Goal: Transaction & Acquisition: Purchase product/service

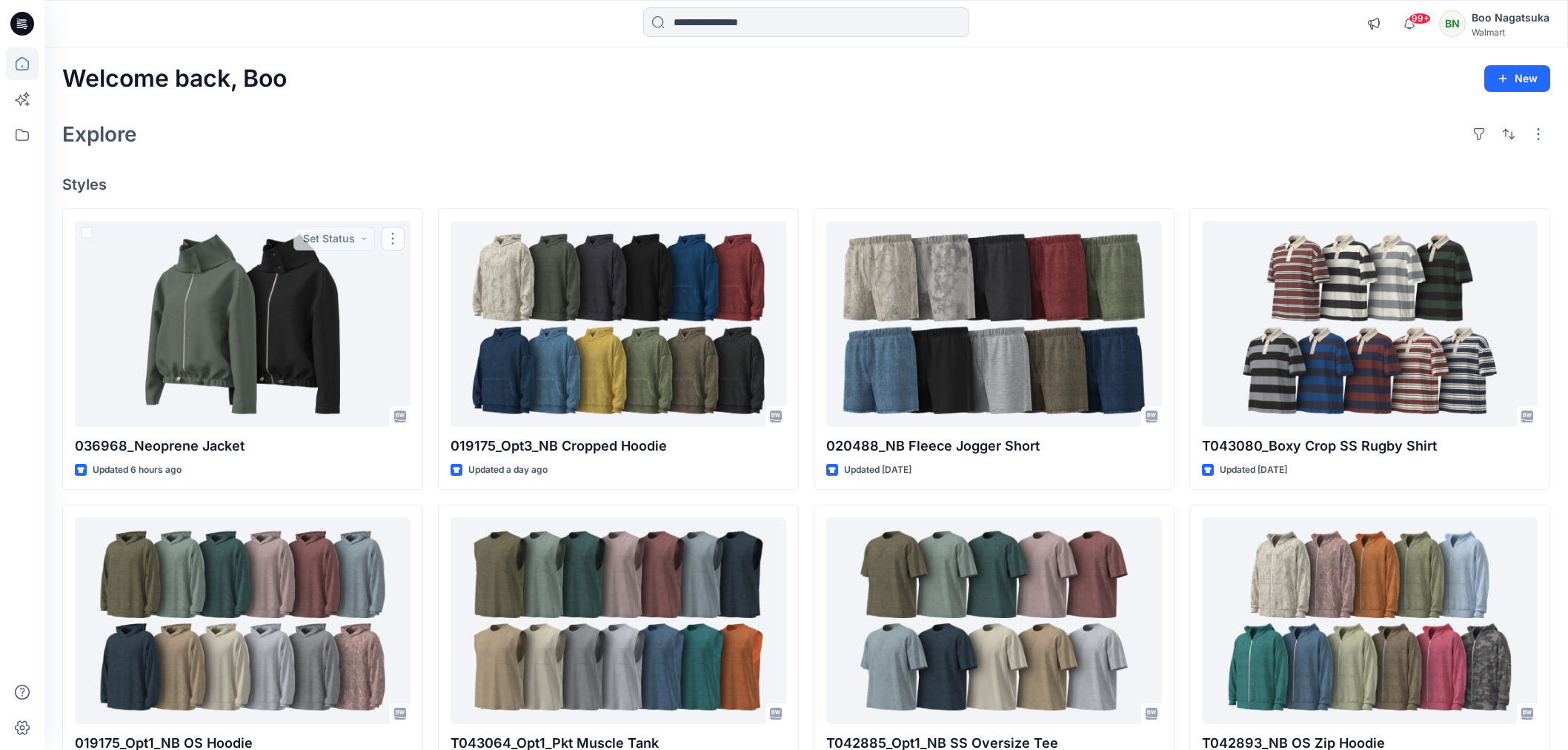
scroll to position [247, 0]
click at [471, 111] on div "Welcome back, Boo New Explore Styles 036968_Neoprene Jacket Updated 7 hours ago…" at bounding box center [807, 601] width 1524 height 1108
click at [465, 97] on div "Welcome back, Boo New Explore Styles 036968_Neoprene Jacket Updated 7 hours ago…" at bounding box center [807, 601] width 1524 height 1108
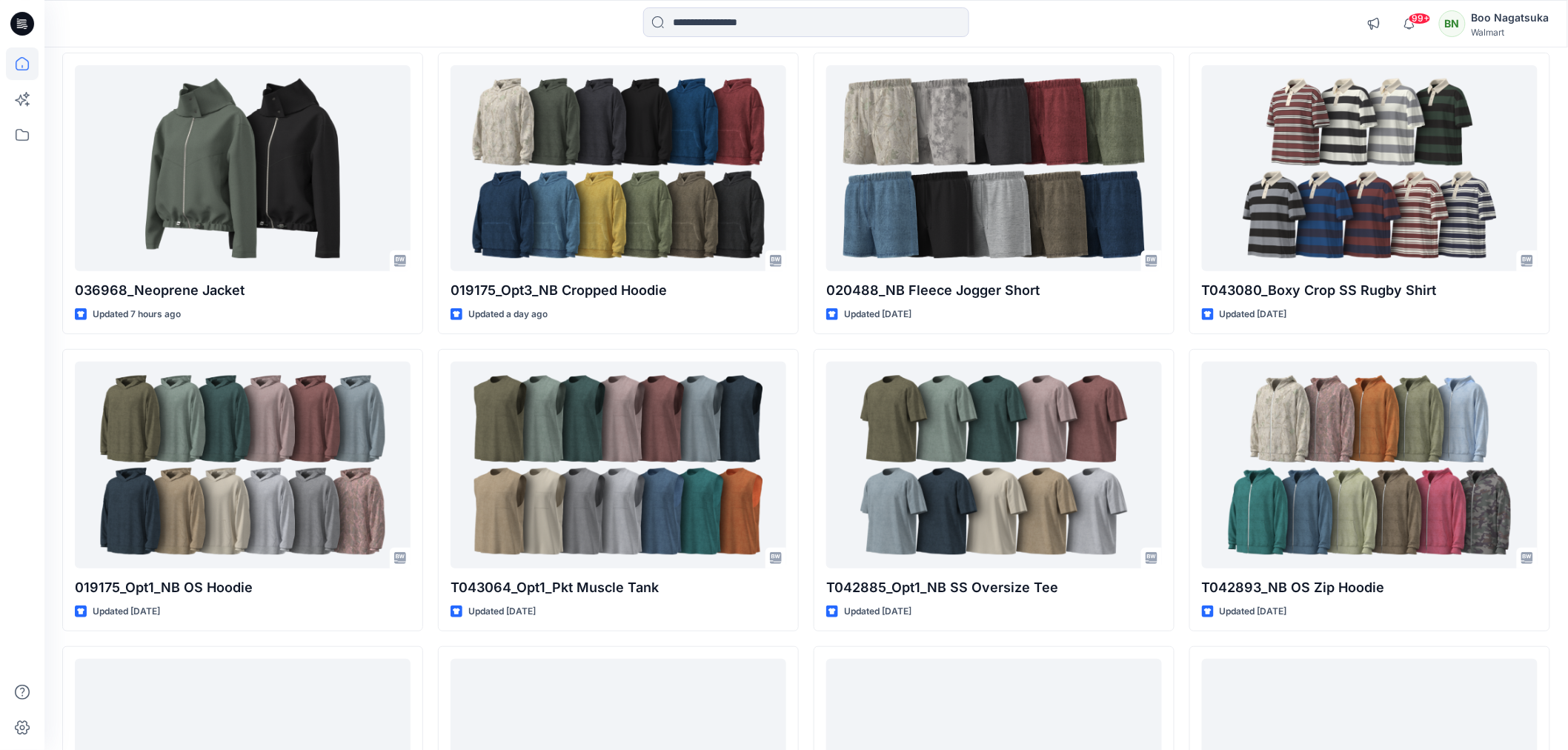
scroll to position [165, 0]
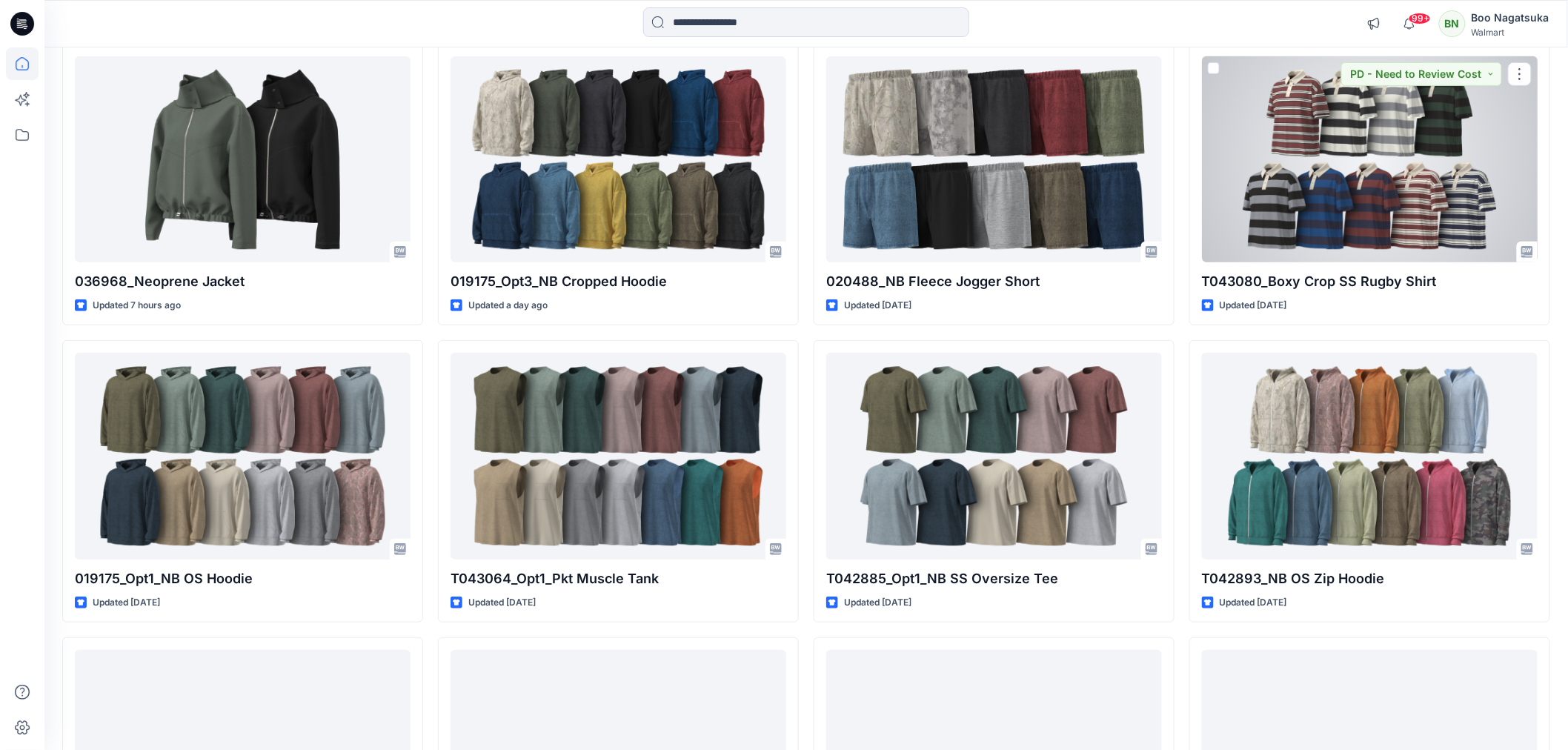
click at [1345, 198] on div at bounding box center [1371, 159] width 336 height 206
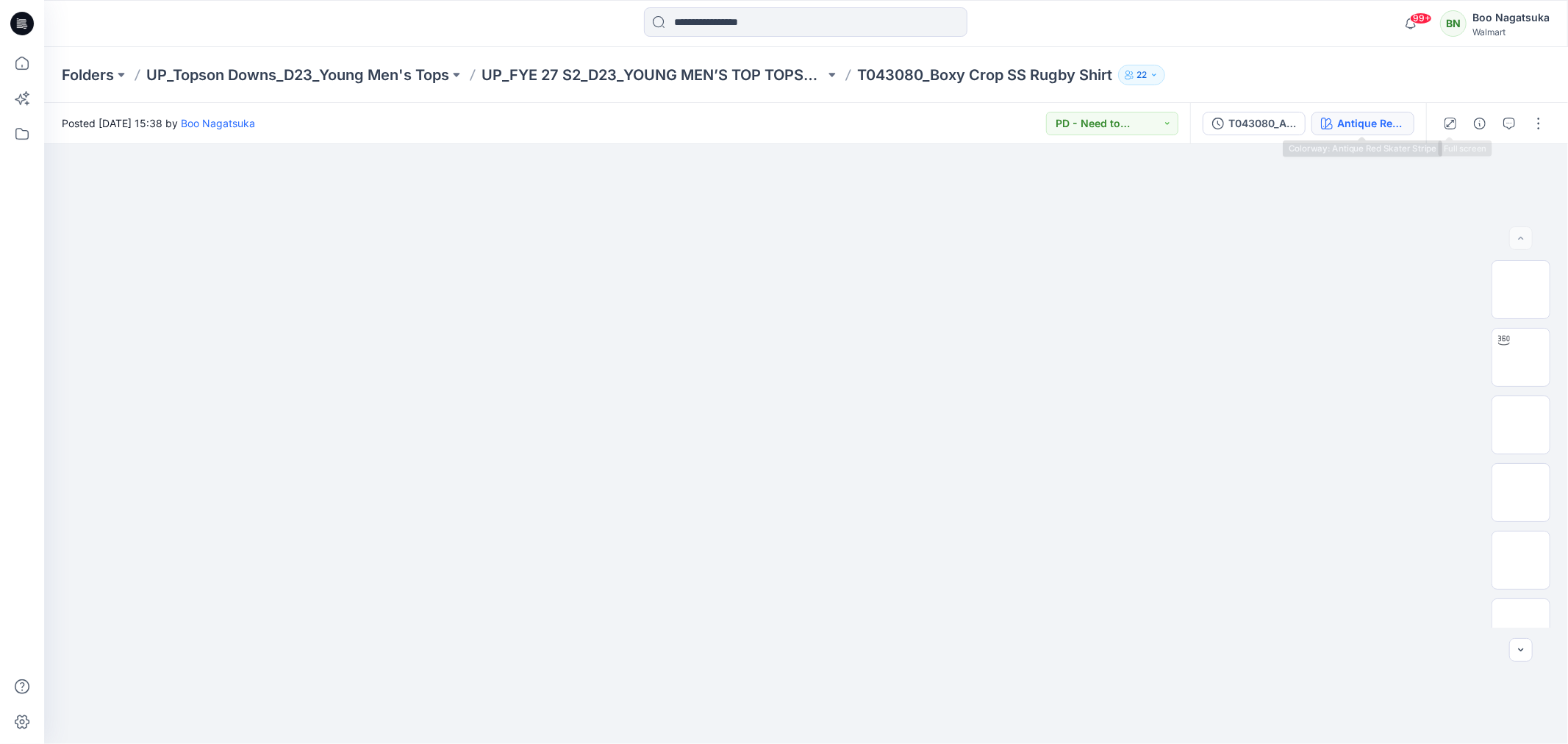
click at [1369, 116] on div "Antique Red Skater Stripe" at bounding box center [1371, 123] width 68 height 16
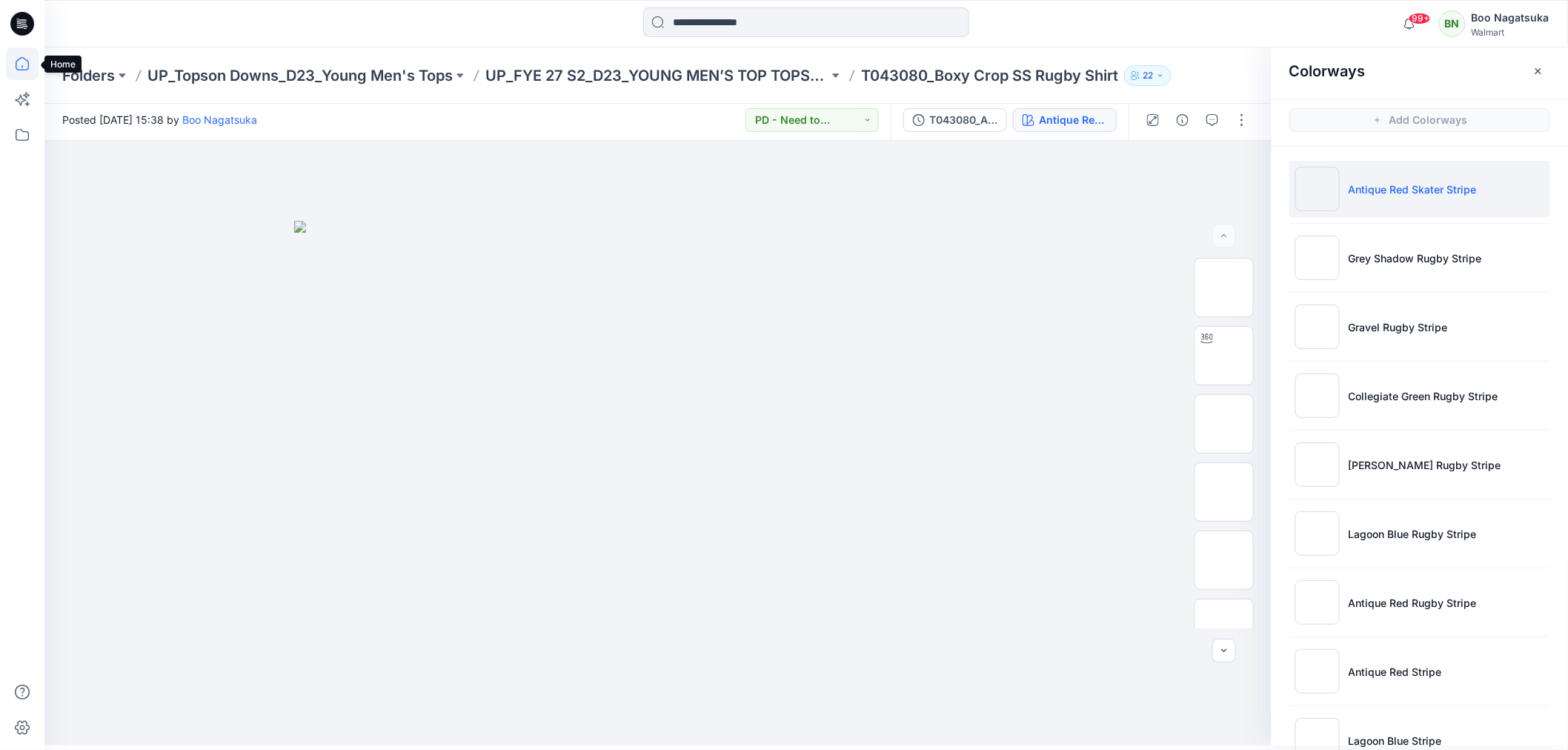
click at [18, 58] on icon at bounding box center [22, 64] width 33 height 33
